Goal: Navigation & Orientation: Go to known website

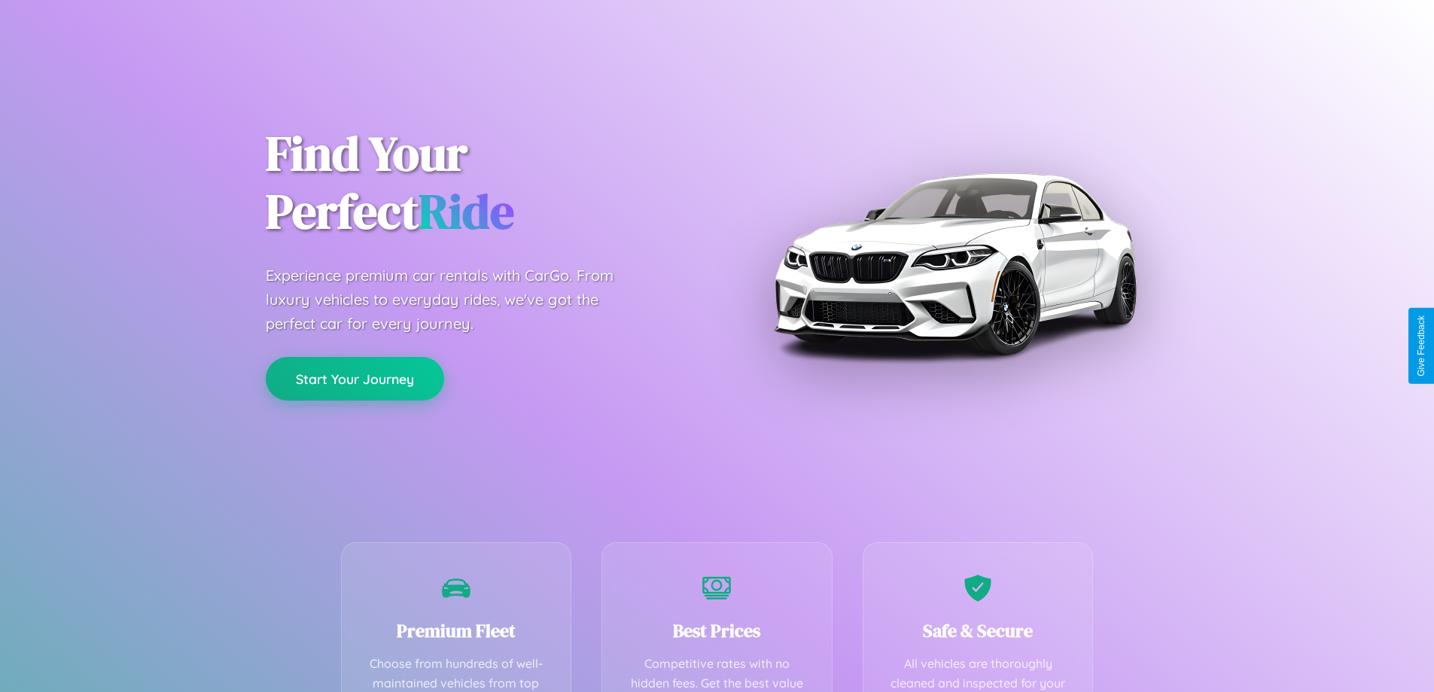
click at [355, 379] on button "Start Your Journey" at bounding box center [355, 379] width 178 height 44
click at [355, 378] on button "Start Your Journey" at bounding box center [355, 379] width 178 height 44
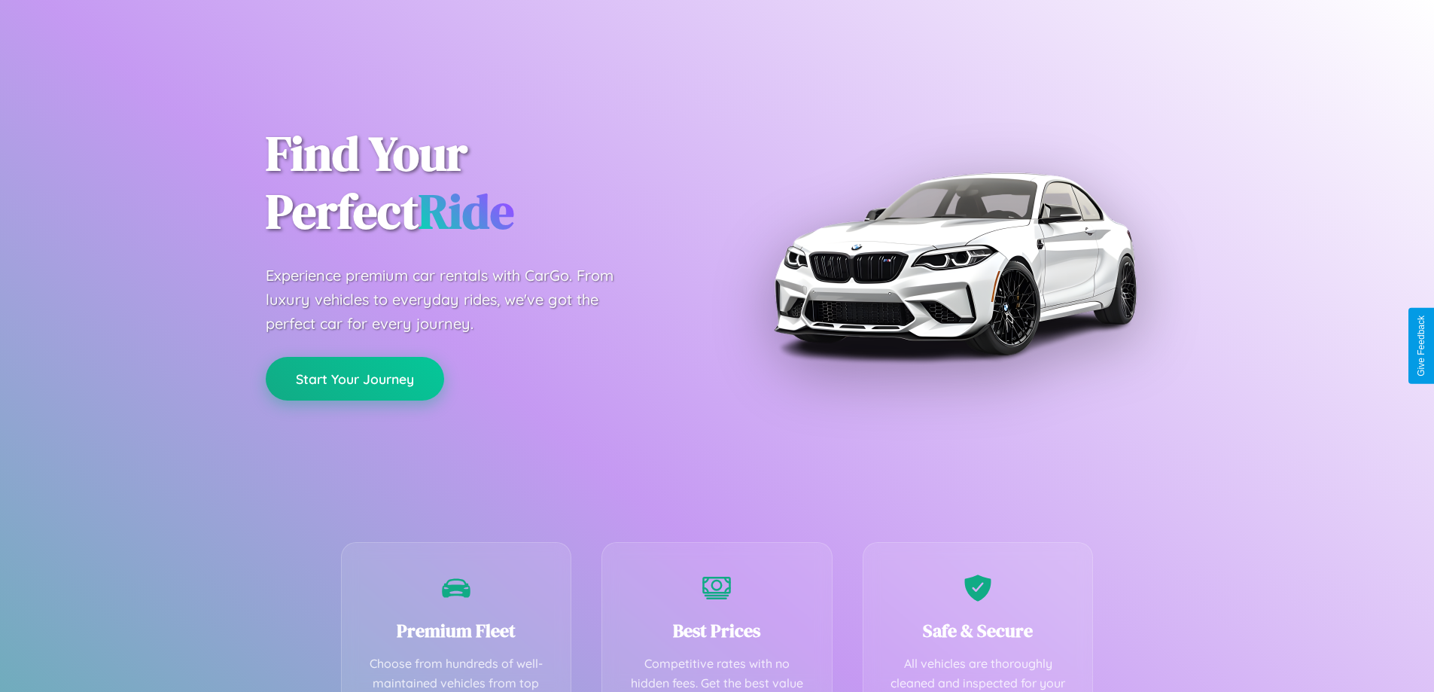
click at [355, 378] on button "Start Your Journey" at bounding box center [355, 379] width 178 height 44
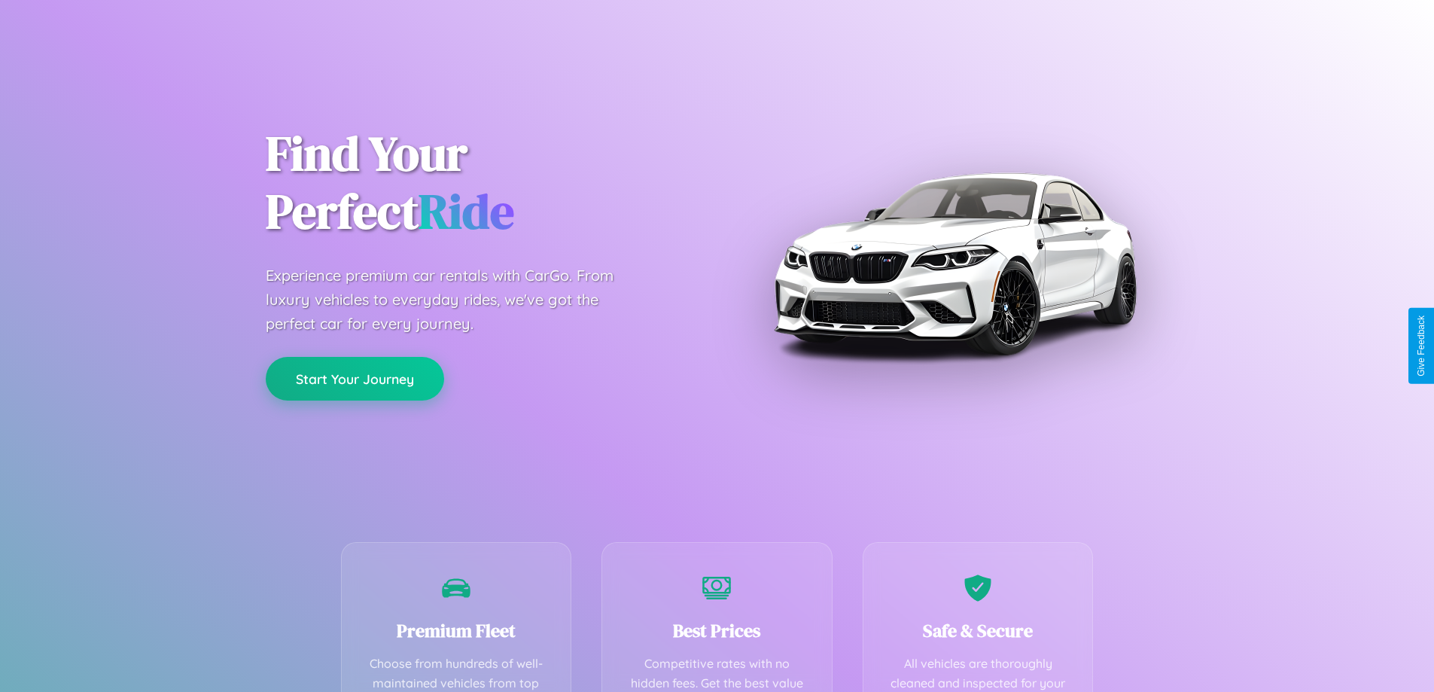
click at [355, 378] on button "Start Your Journey" at bounding box center [355, 379] width 178 height 44
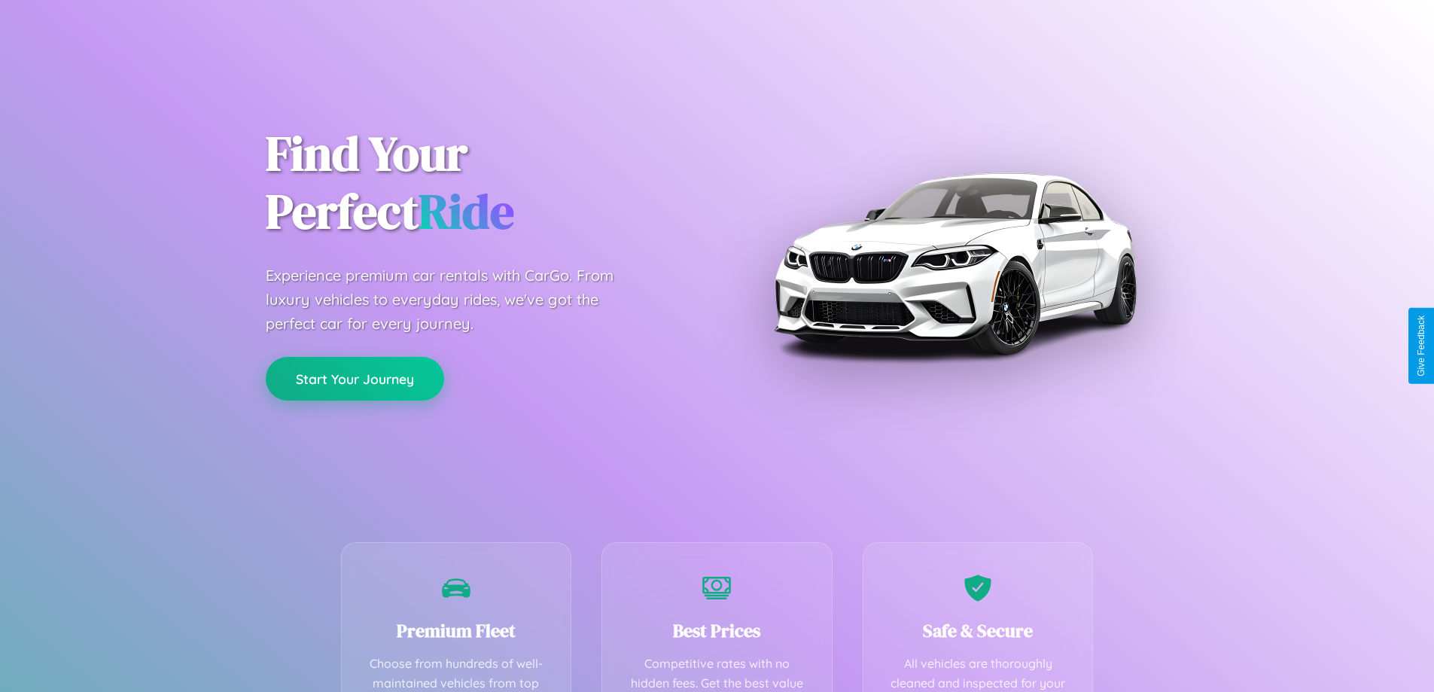
click at [355, 378] on button "Start Your Journey" at bounding box center [355, 379] width 178 height 44
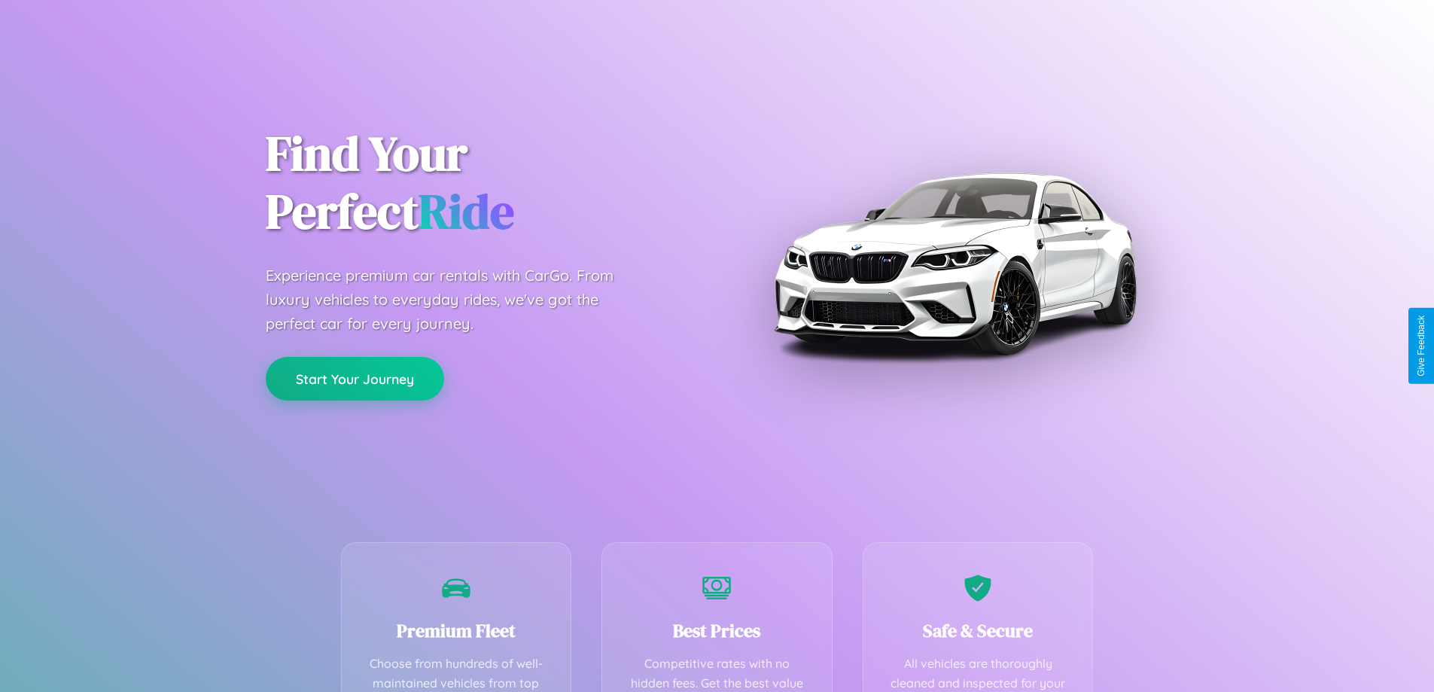
click at [355, 378] on button "Start Your Journey" at bounding box center [355, 379] width 178 height 44
